Goal: Find specific page/section: Find specific page/section

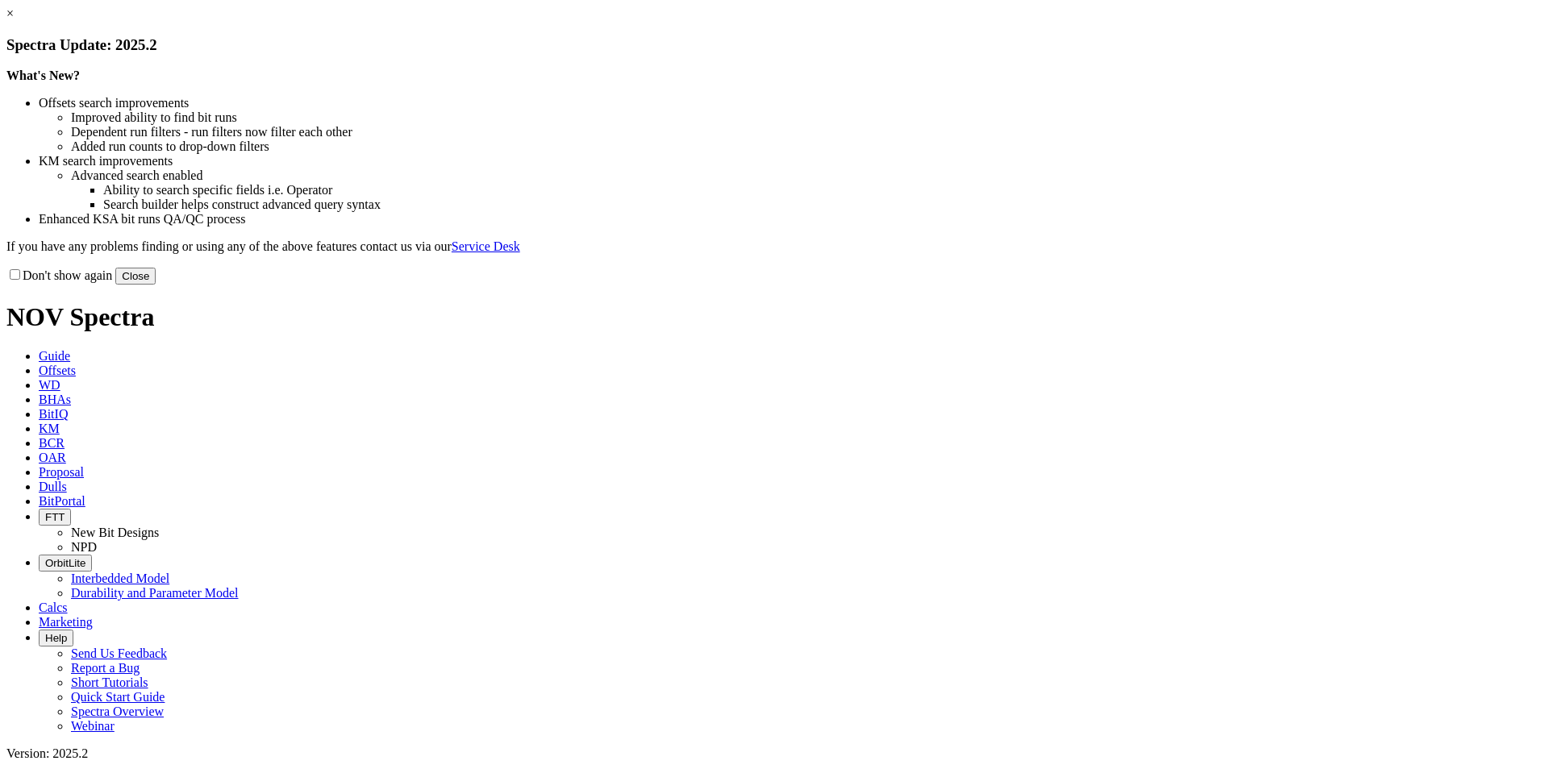
click at [156, 285] on button "Close" at bounding box center [135, 276] width 40 height 17
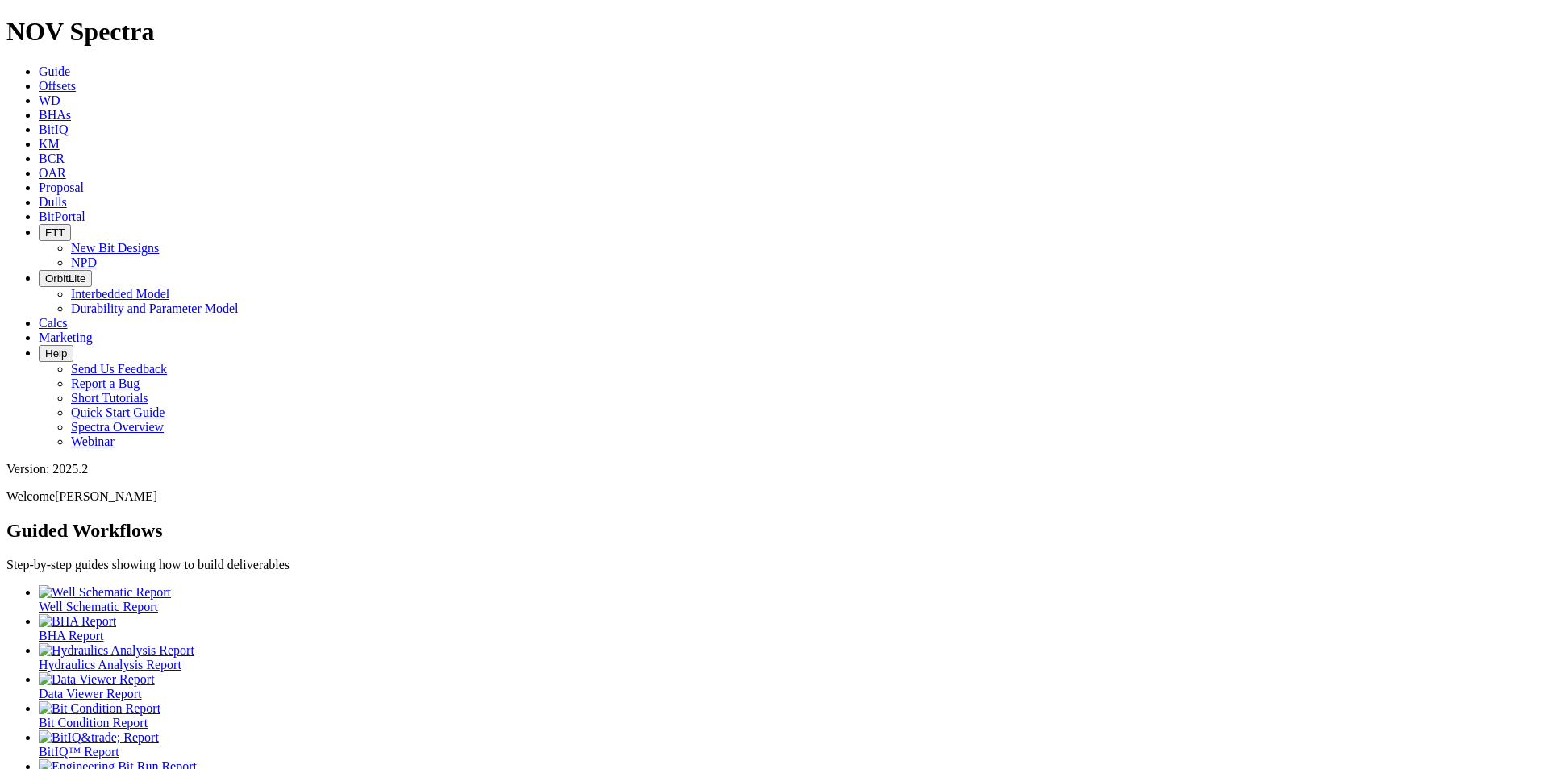
click at [39, 210] on icon at bounding box center [39, 217] width 0 height 14
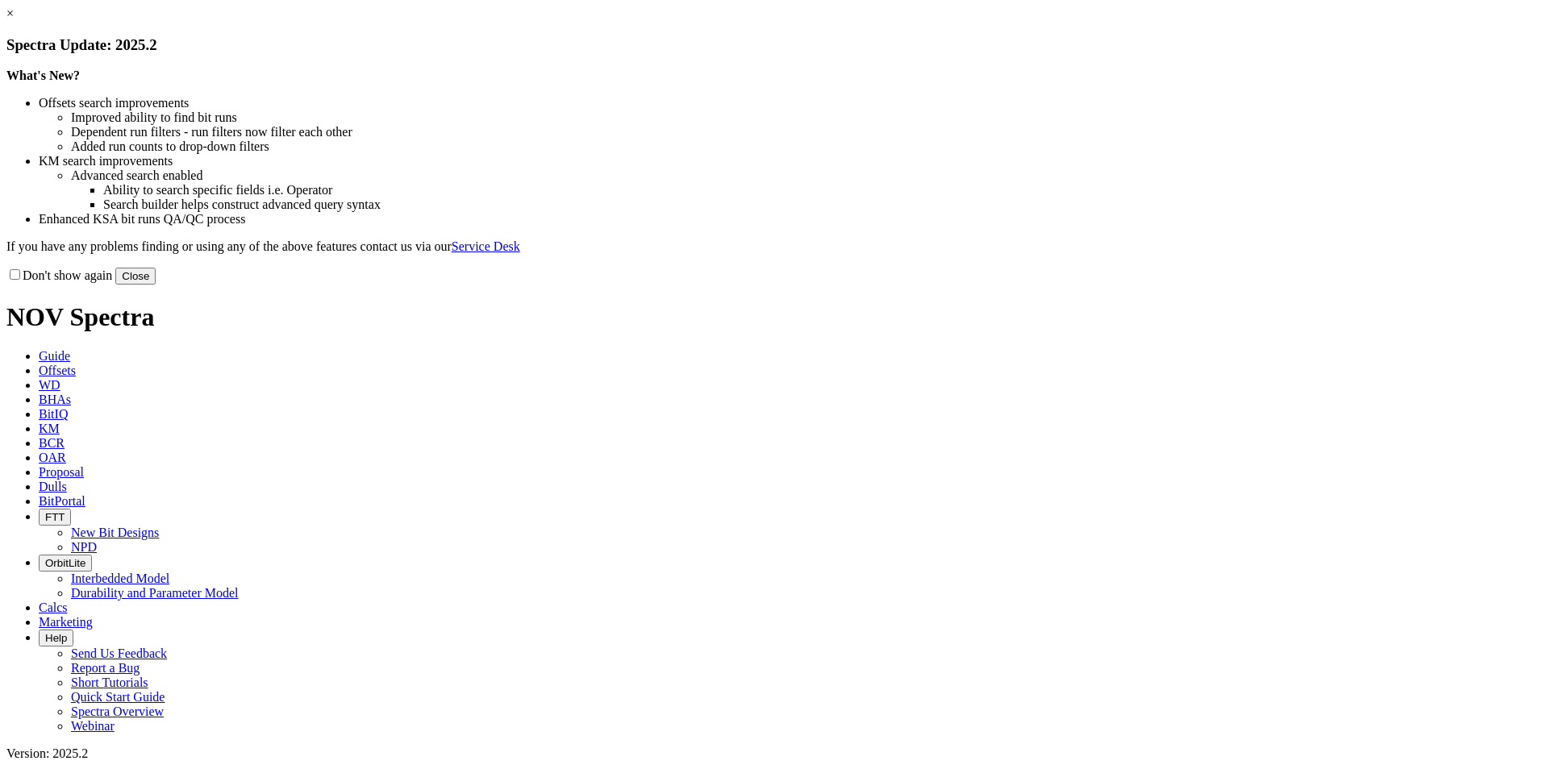
click at [156, 285] on button "Close" at bounding box center [135, 276] width 40 height 17
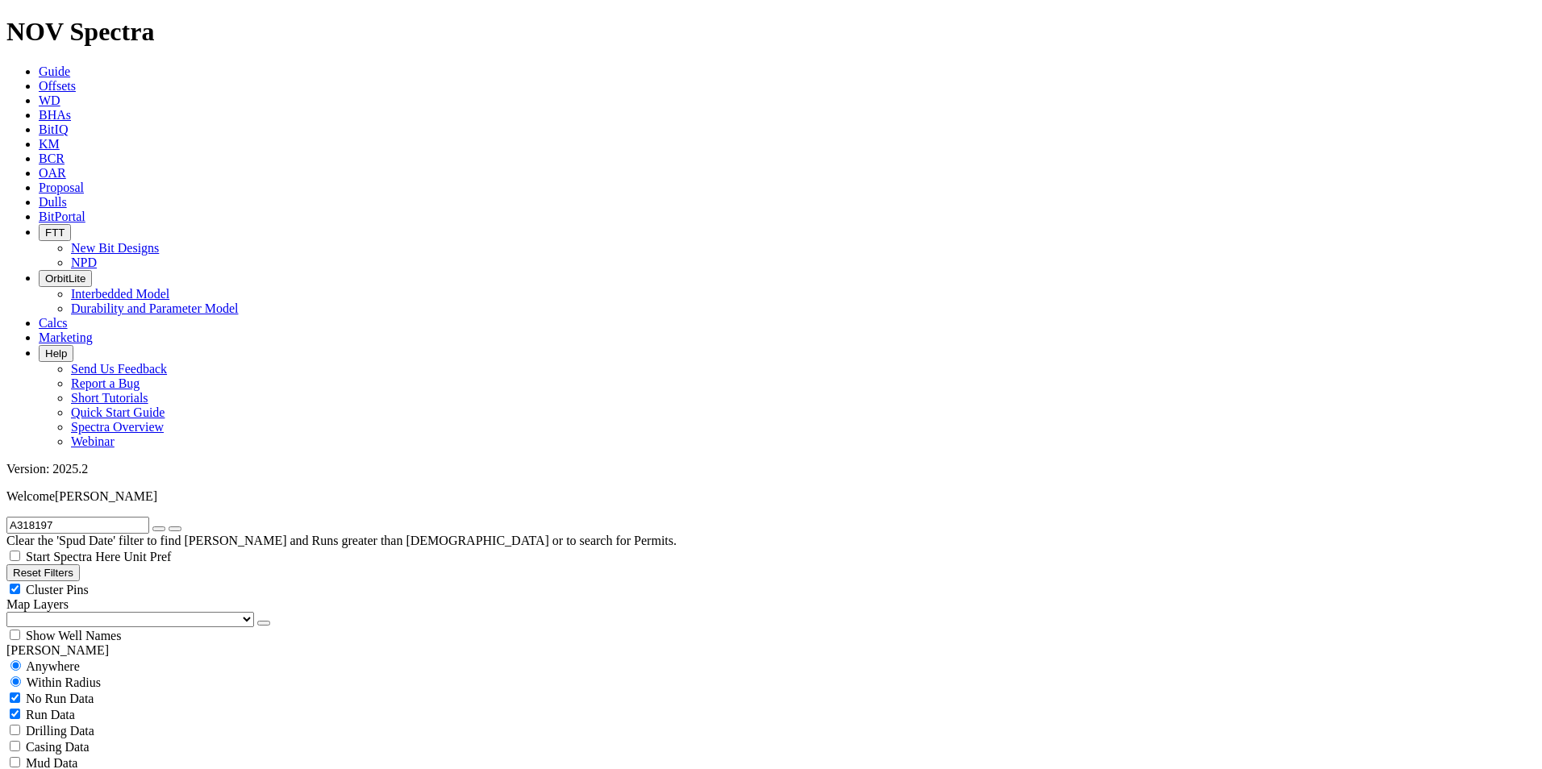
radio input "false"
radio input "true"
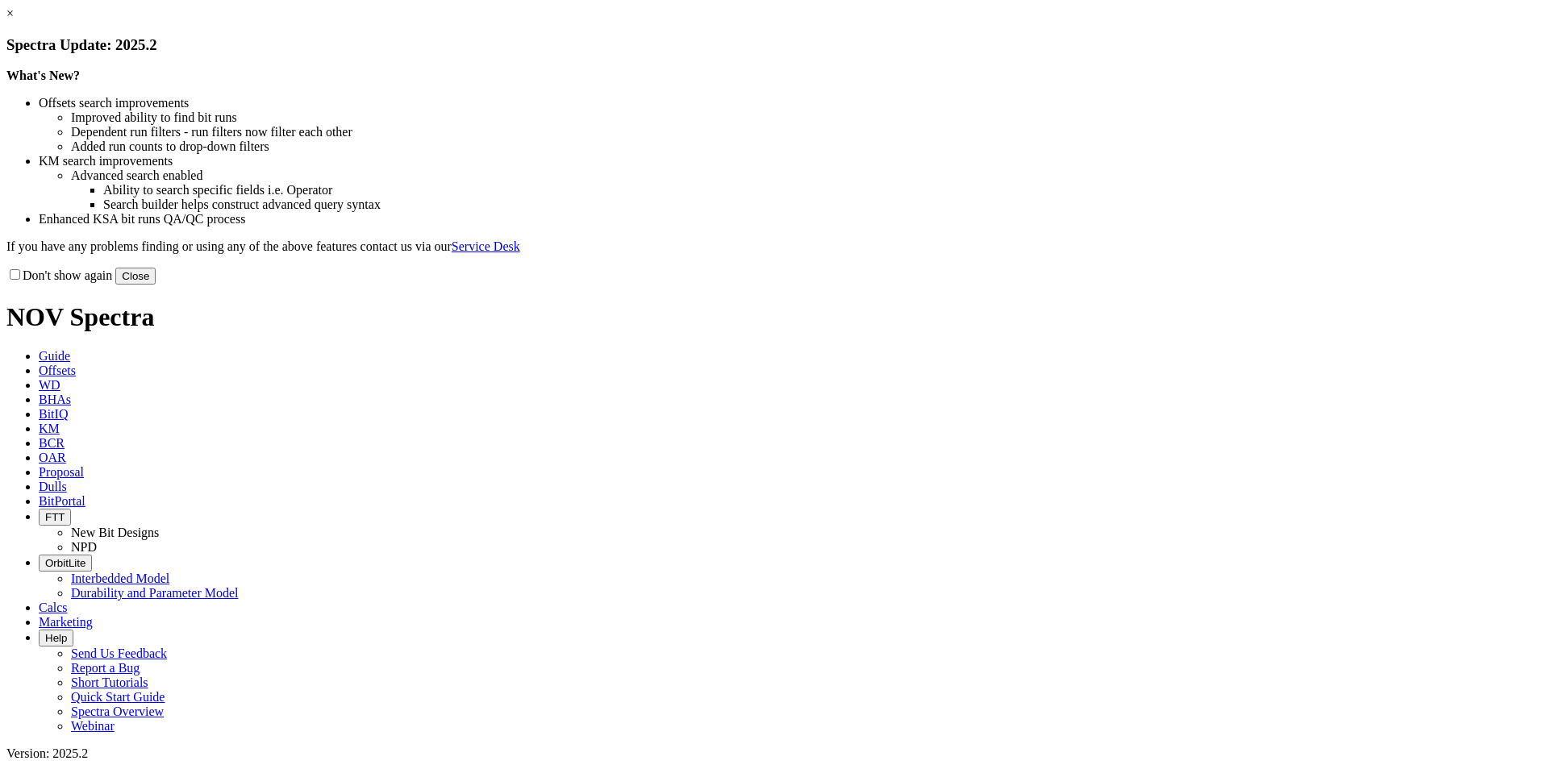
click at [156, 285] on button "Close" at bounding box center [135, 276] width 40 height 17
